Goal: Information Seeking & Learning: Learn about a topic

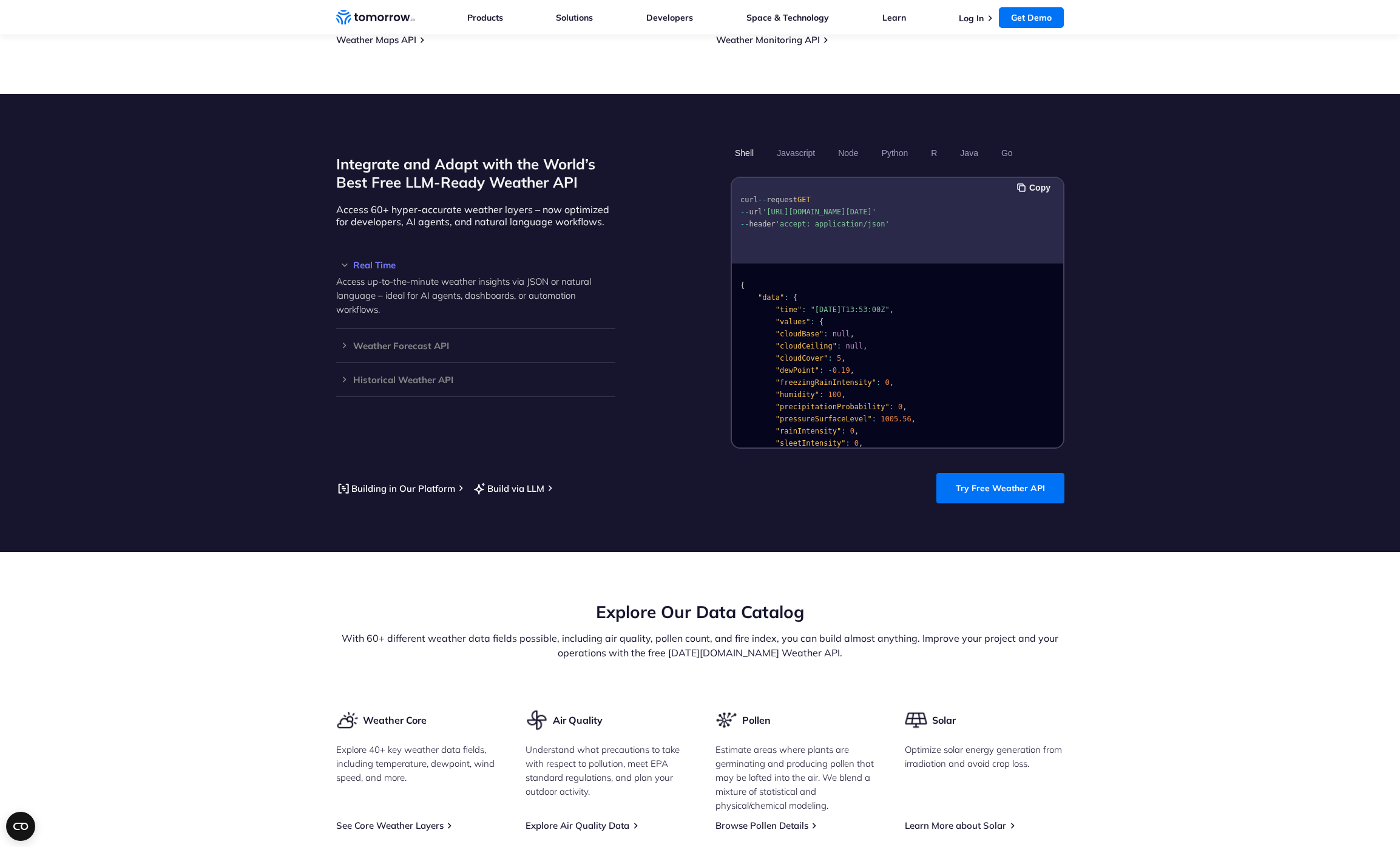
scroll to position [494, 0]
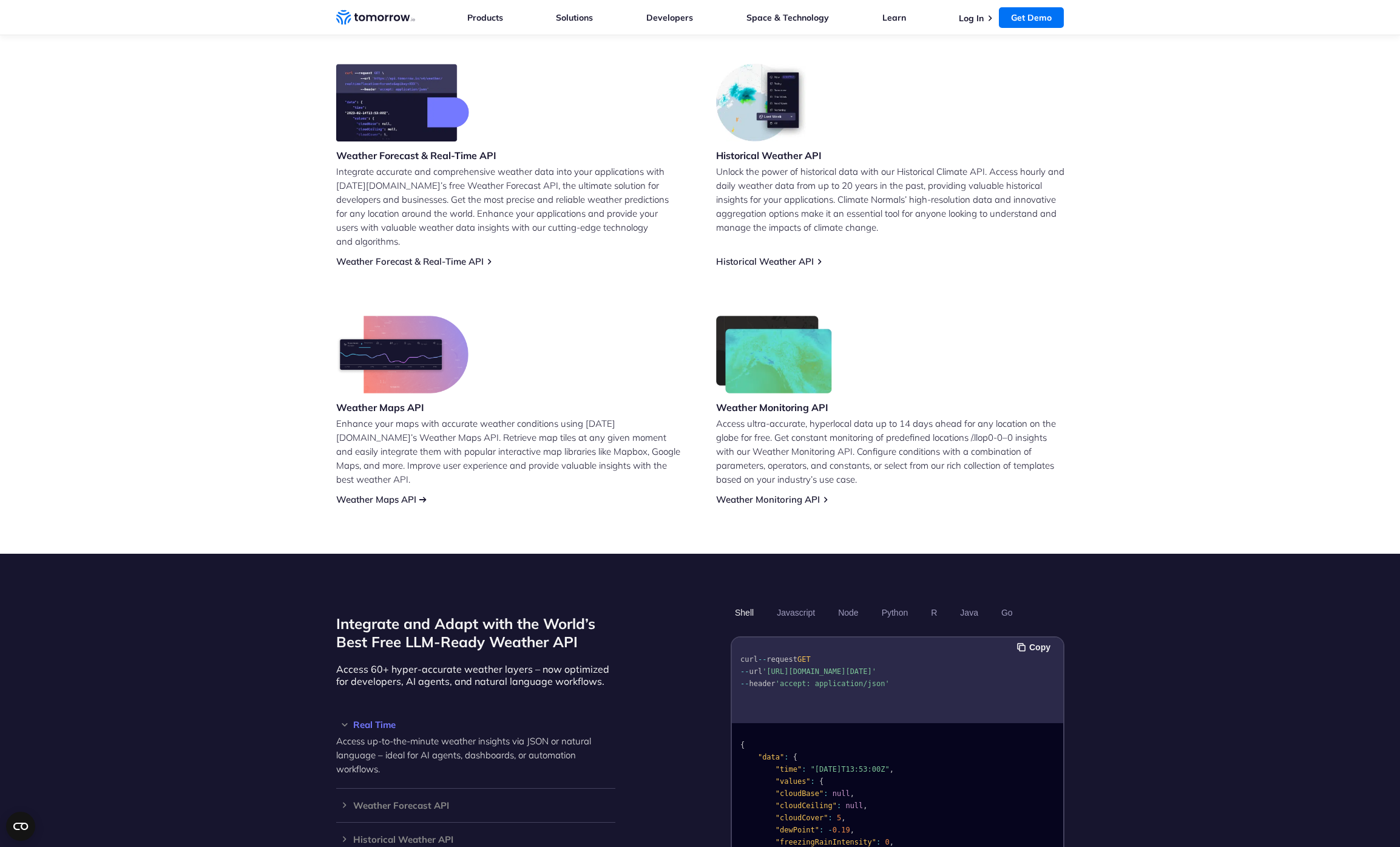
click at [408, 493] on link "Weather Maps API" at bounding box center [376, 499] width 80 height 12
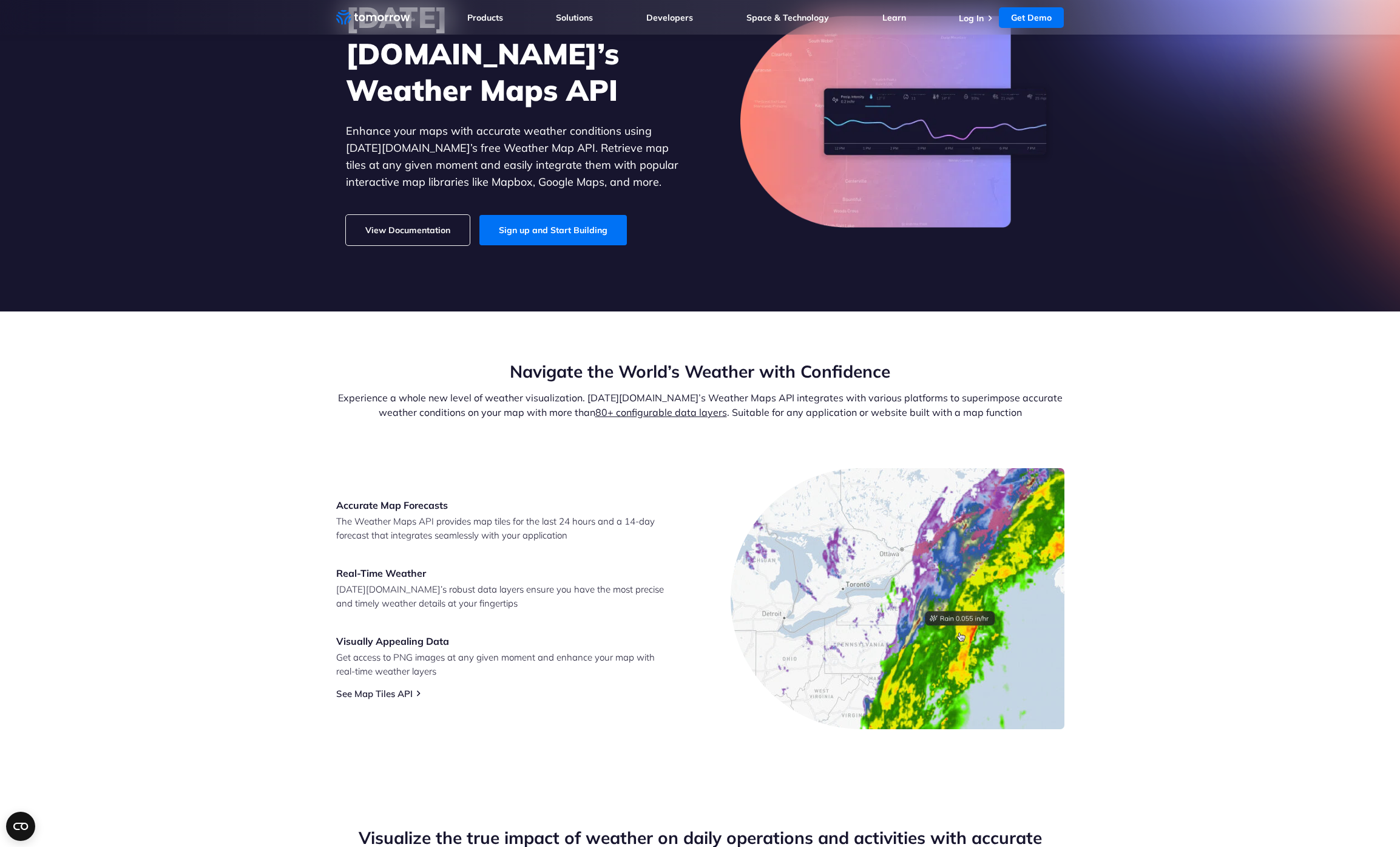
scroll to position [124, 0]
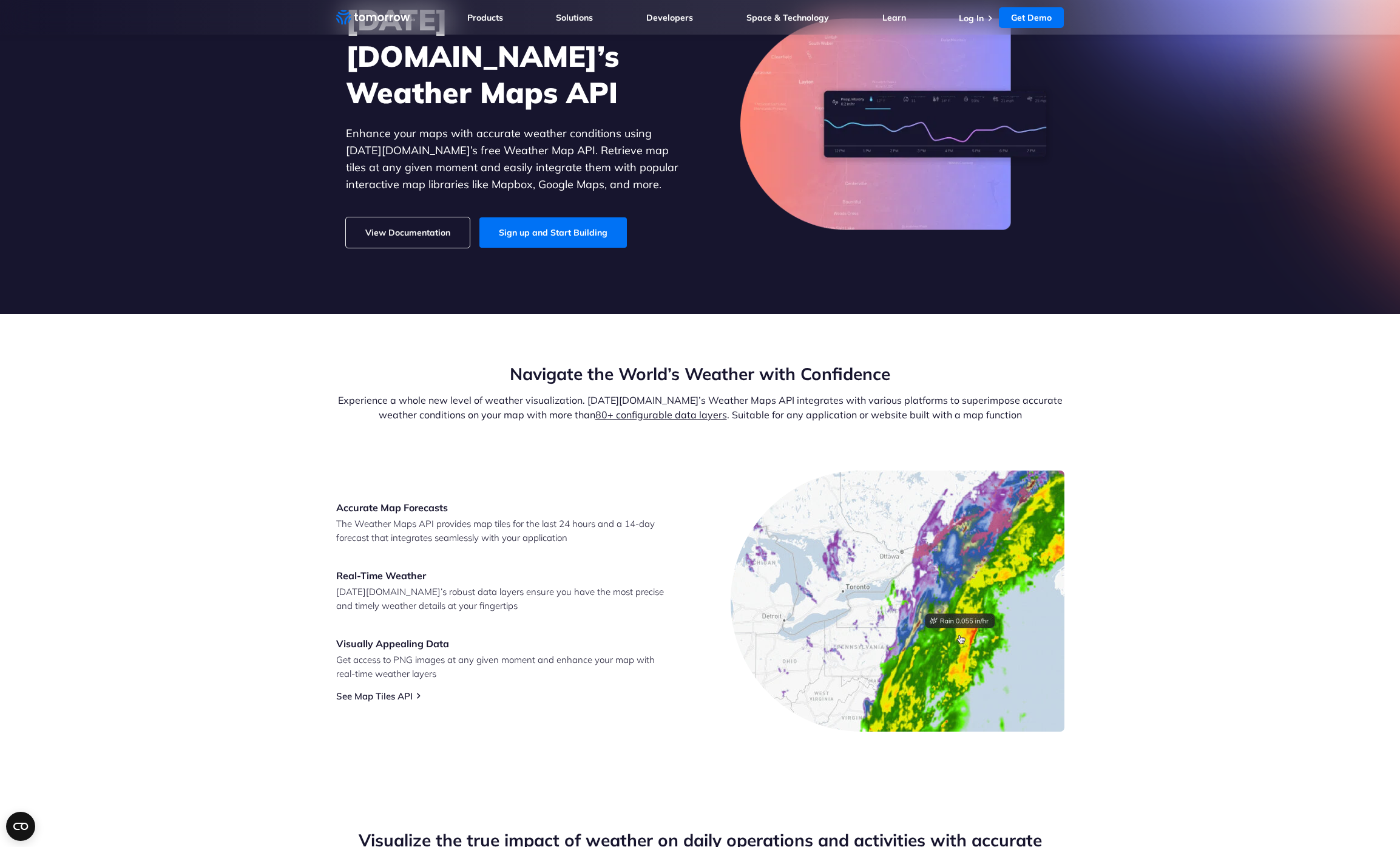
click at [416, 217] on link "View Documentation" at bounding box center [408, 232] width 124 height 30
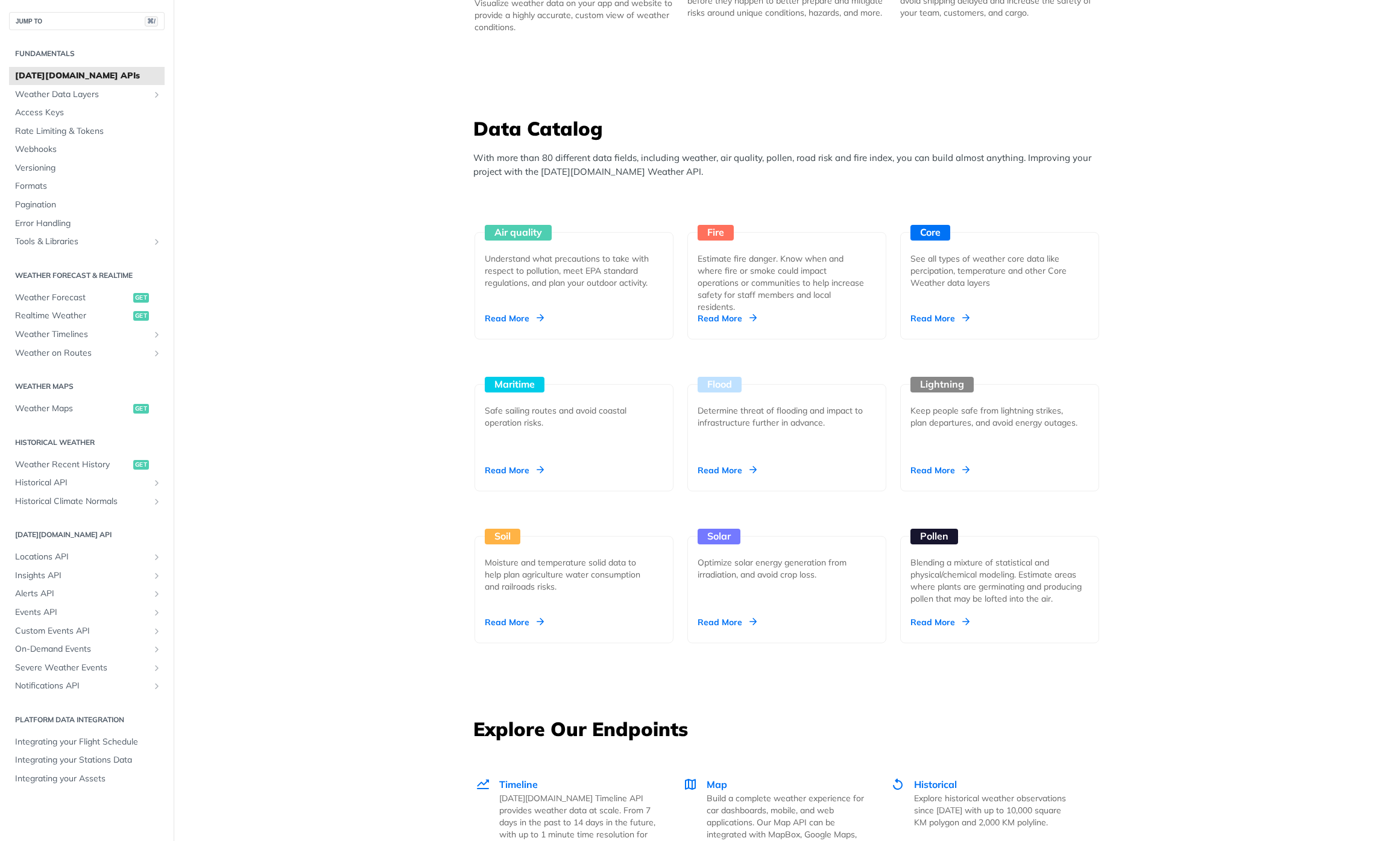
scroll to position [938, 0]
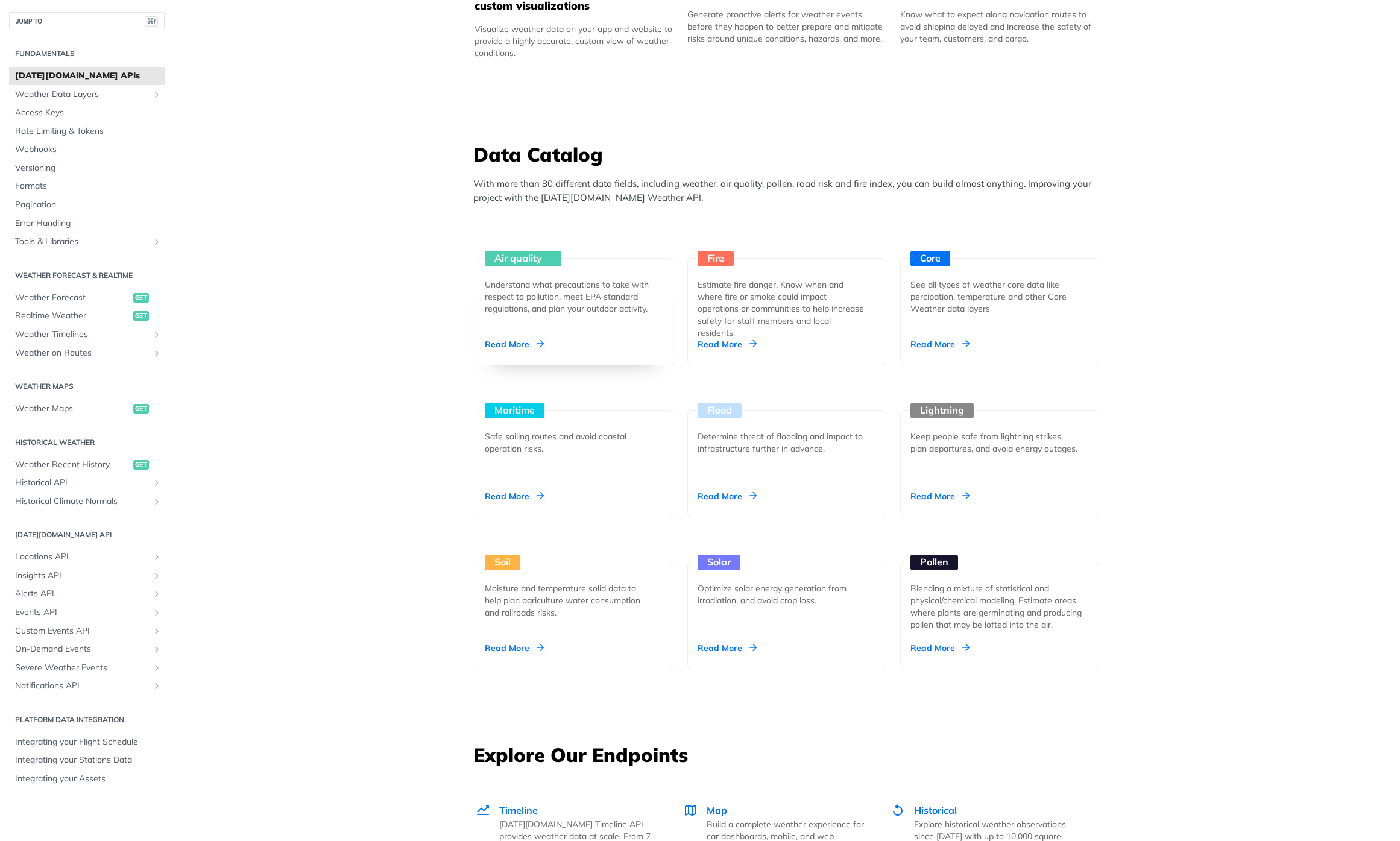
click at [645, 349] on div "Air quality Understand what precautions to take with respect to pollution, meet…" at bounding box center [574, 311] width 199 height 107
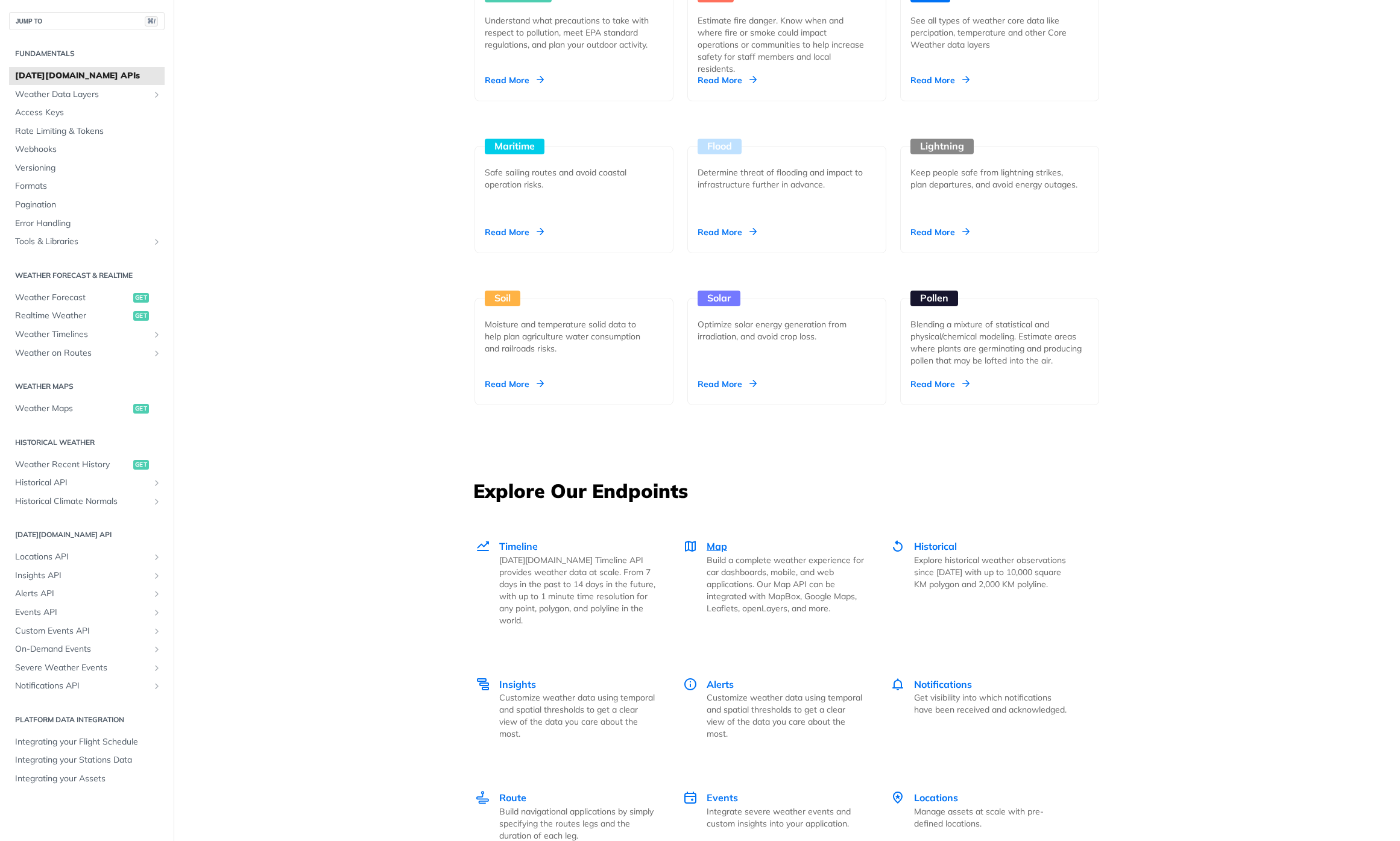
scroll to position [1204, 0]
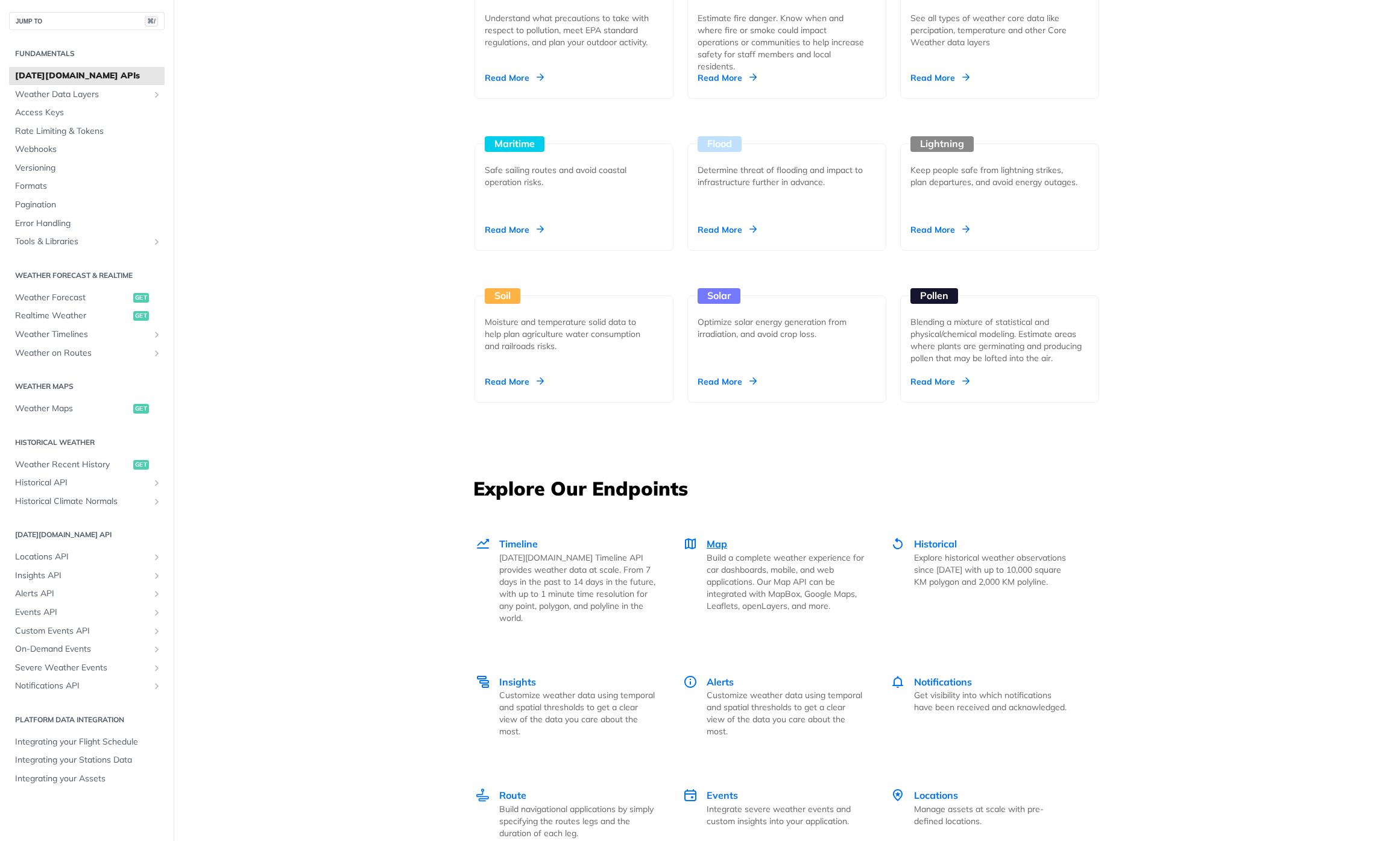
click at [758, 568] on p "Build a complete weather experience for car dashboards, mobile, and web applica…" at bounding box center [786, 582] width 157 height 60
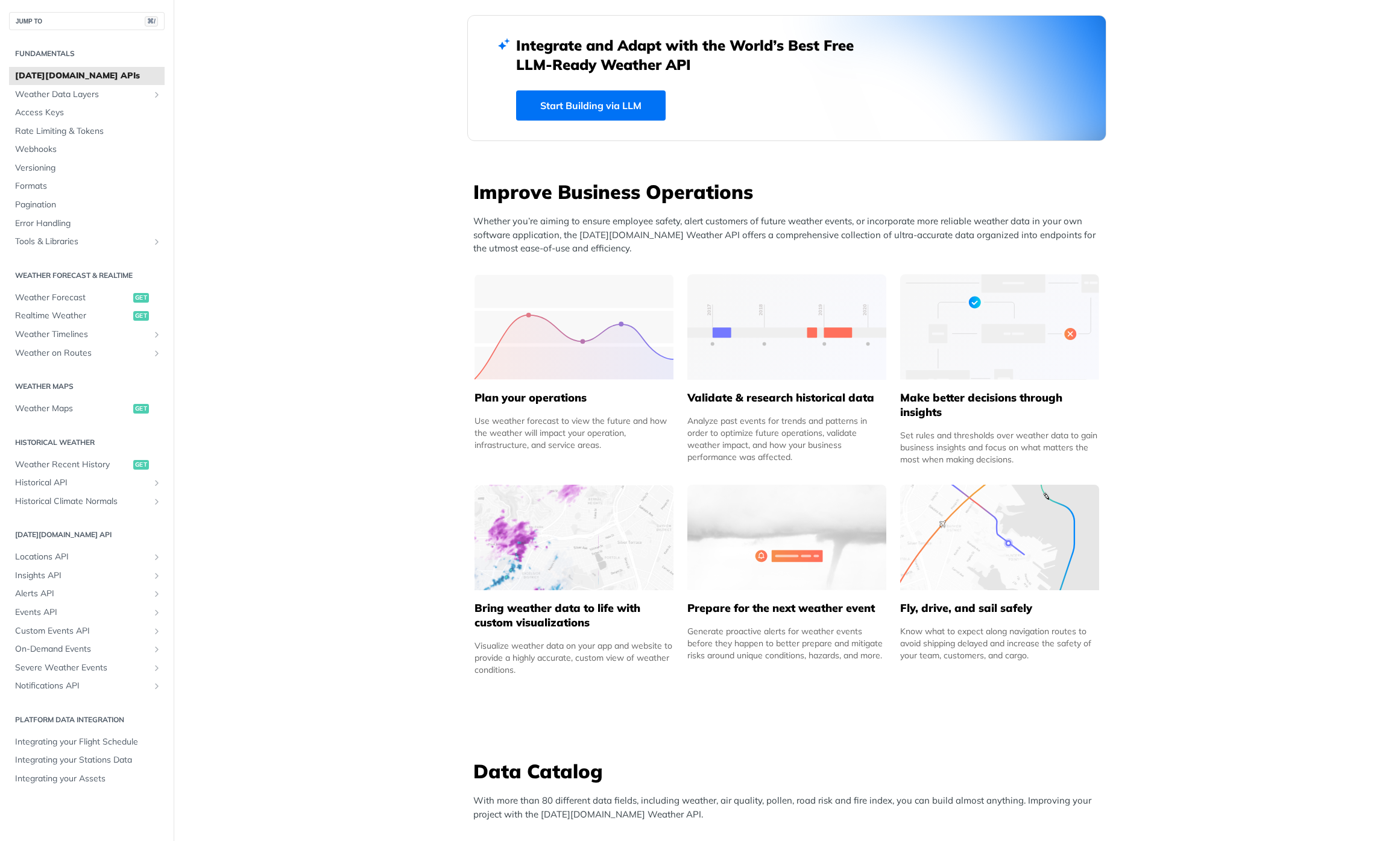
scroll to position [561, 0]
